Goal: Register for event/course

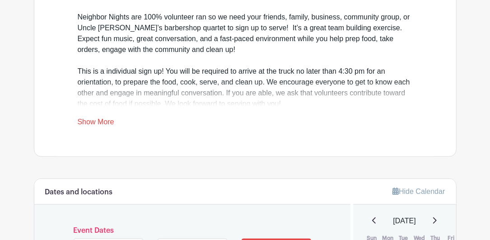
scroll to position [452, 0]
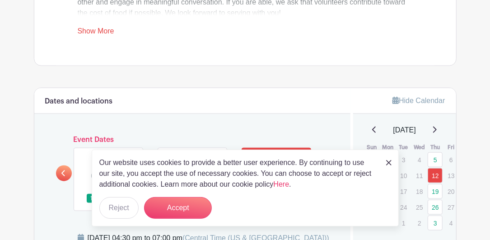
click at [388, 162] on img at bounding box center [388, 162] width 5 height 5
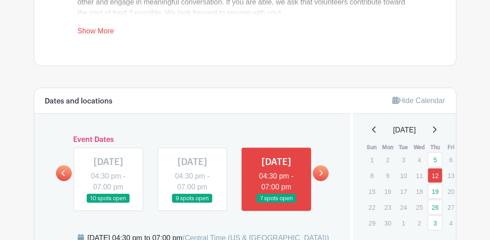
click at [437, 129] on icon at bounding box center [434, 129] width 5 height 7
click at [437, 128] on icon at bounding box center [435, 129] width 4 height 6
click at [437, 128] on icon at bounding box center [434, 129] width 5 height 7
click at [433, 174] on link "11" at bounding box center [435, 175] width 15 height 15
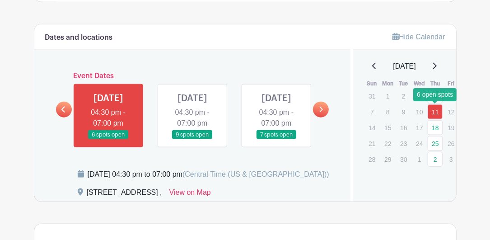
scroll to position [542, 0]
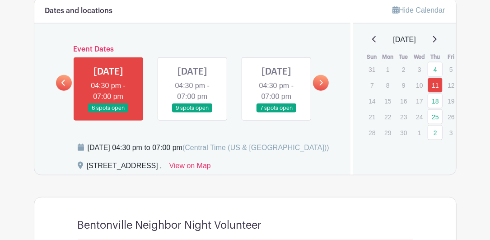
click at [108, 113] on link at bounding box center [108, 113] width 0 height 0
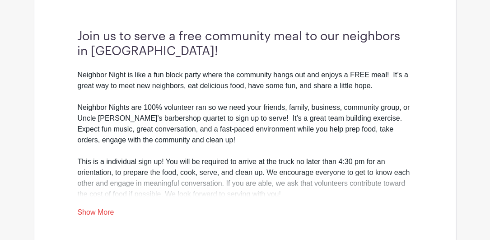
scroll to position [271, 0]
